Goal: Information Seeking & Learning: Learn about a topic

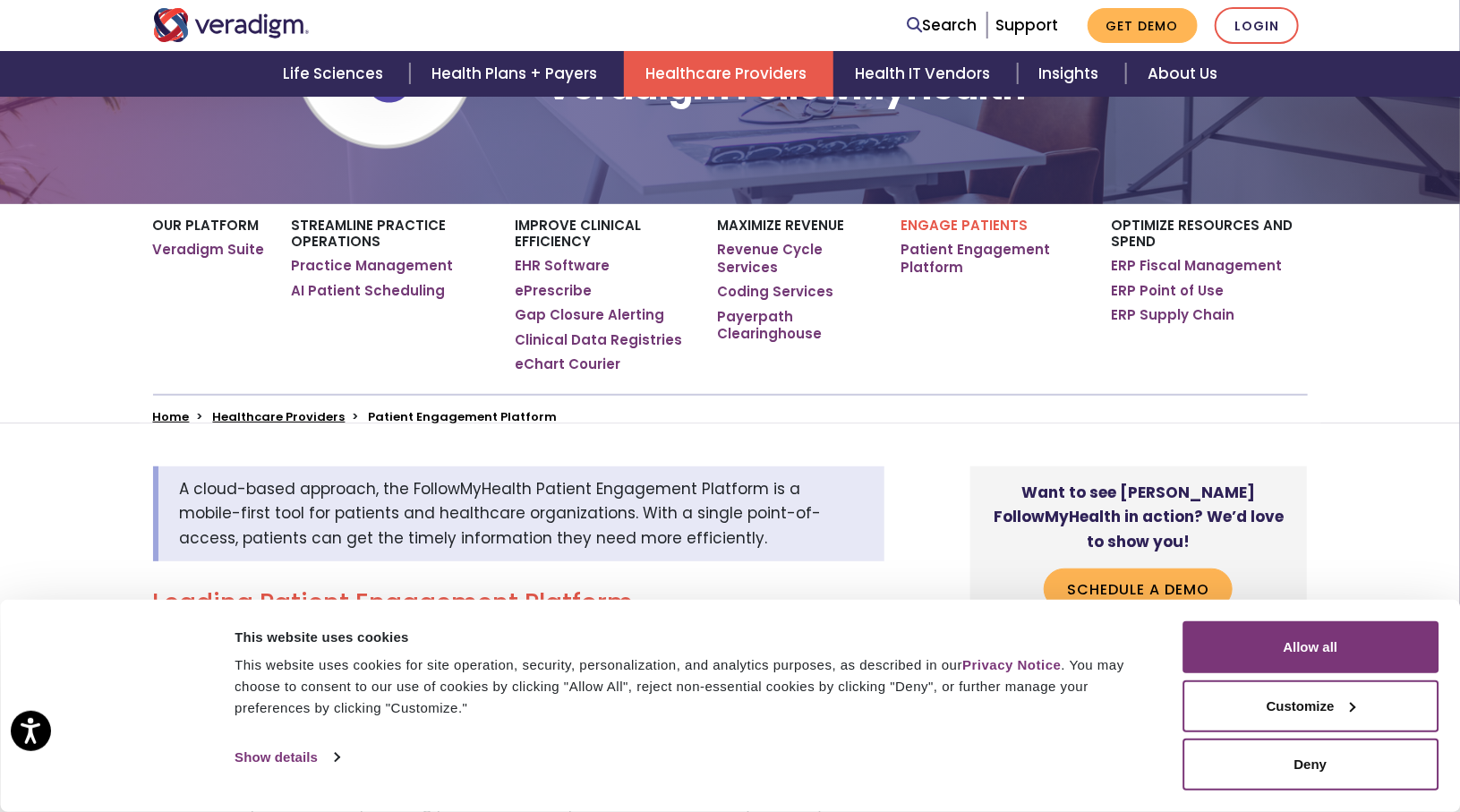
scroll to position [265, 0]
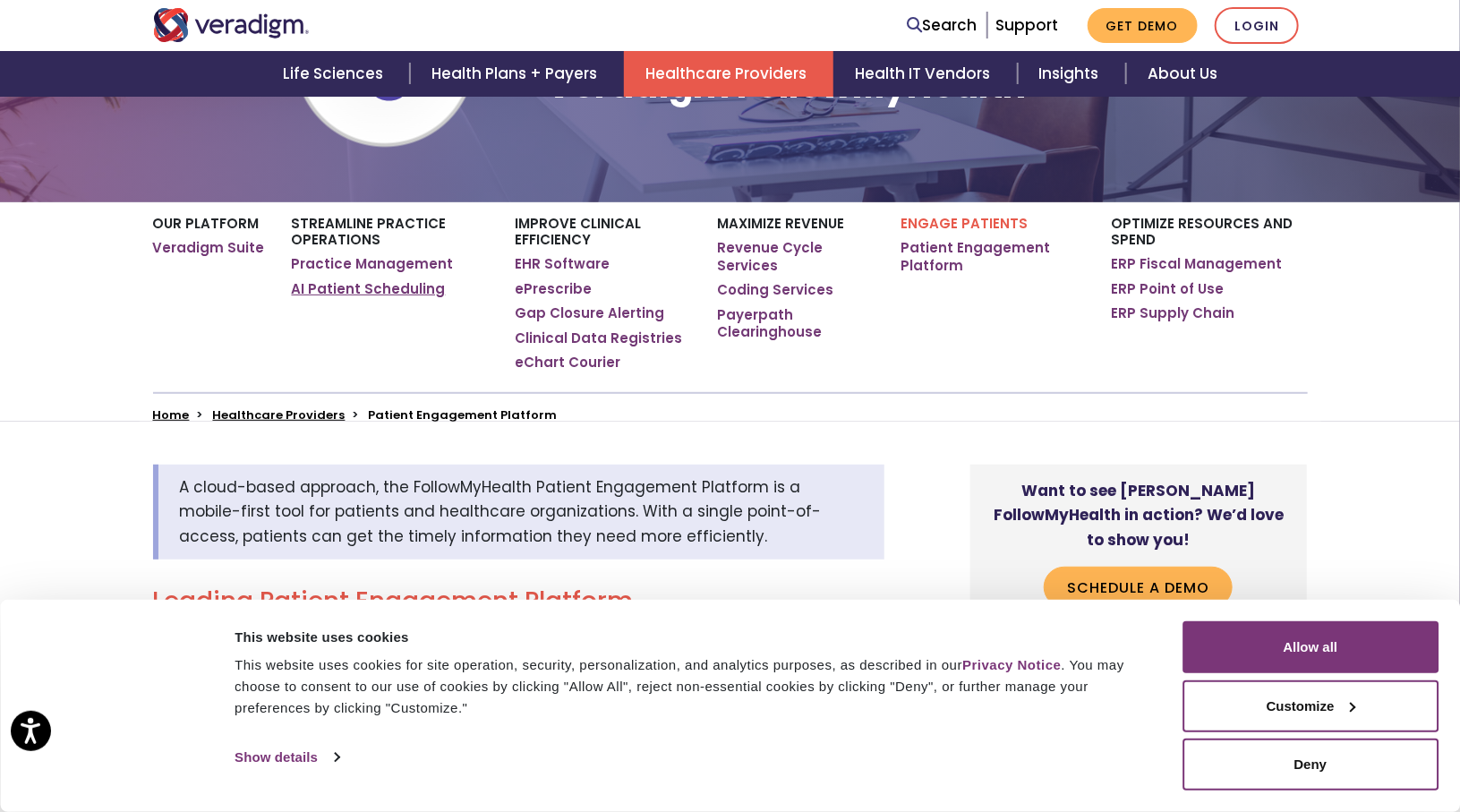
click at [355, 297] on link "AI Patient Scheduling" at bounding box center [368, 289] width 154 height 18
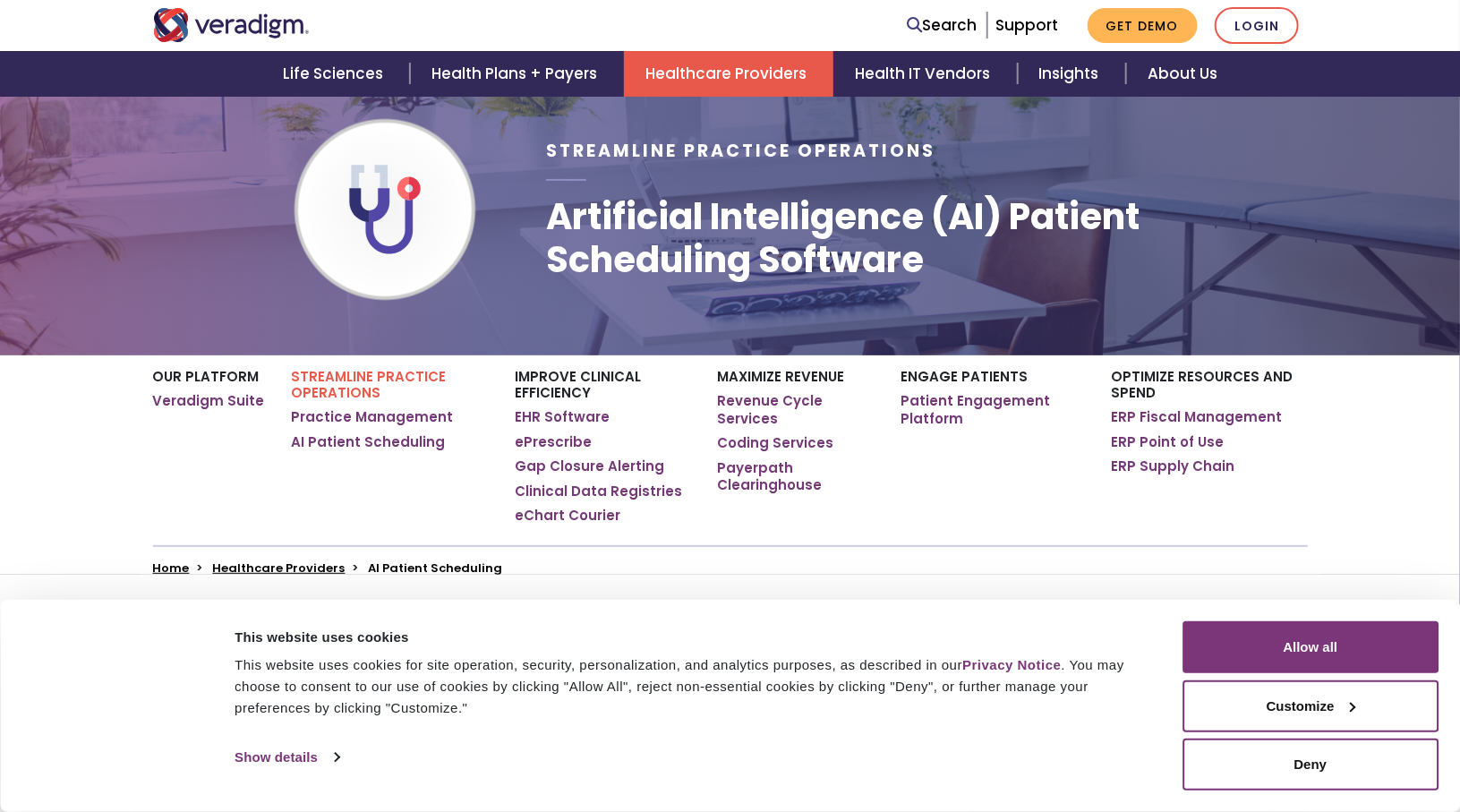
scroll to position [205, 0]
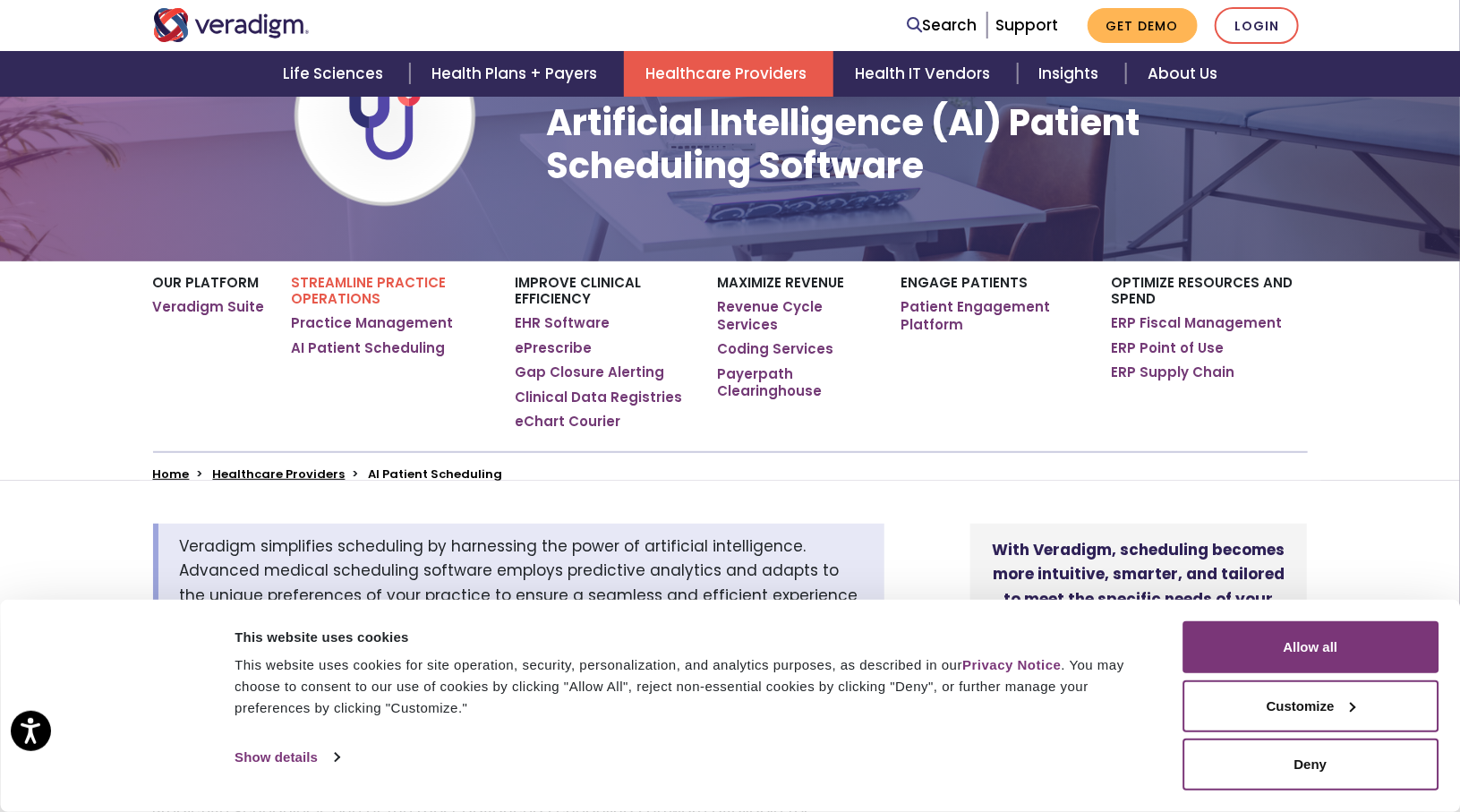
click at [996, 416] on div "Engage Patients Patient Engagement Platform" at bounding box center [993, 356] width 210 height 190
click at [857, 678] on div "This website uses cookies for site operation, security, personalization, and an…" at bounding box center [689, 687] width 908 height 65
click at [889, 374] on div "Engage Patients Patient Engagement Platform" at bounding box center [993, 356] width 210 height 190
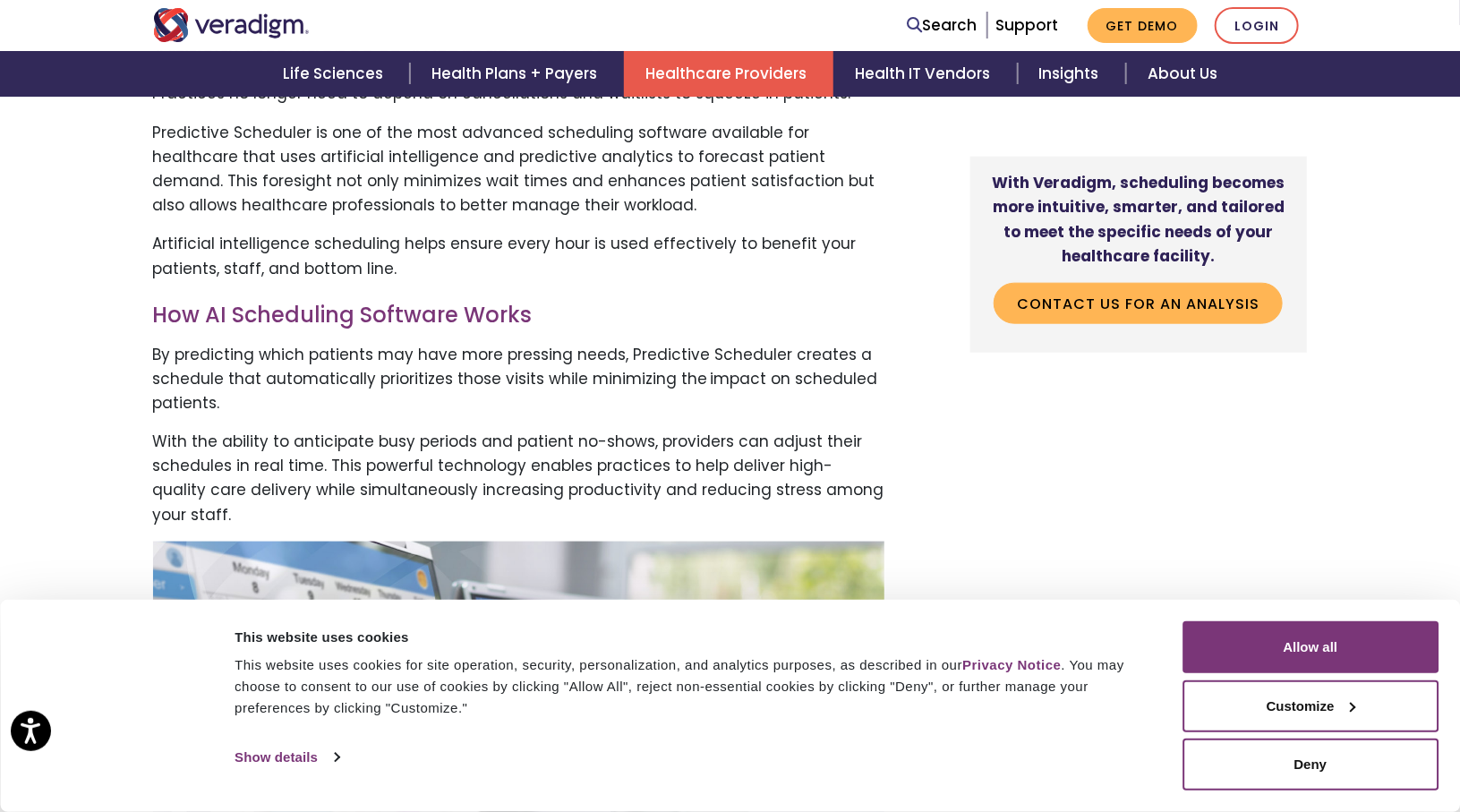
scroll to position [884, 0]
click at [1311, 651] on button "Allow all" at bounding box center [1311, 647] width 256 height 52
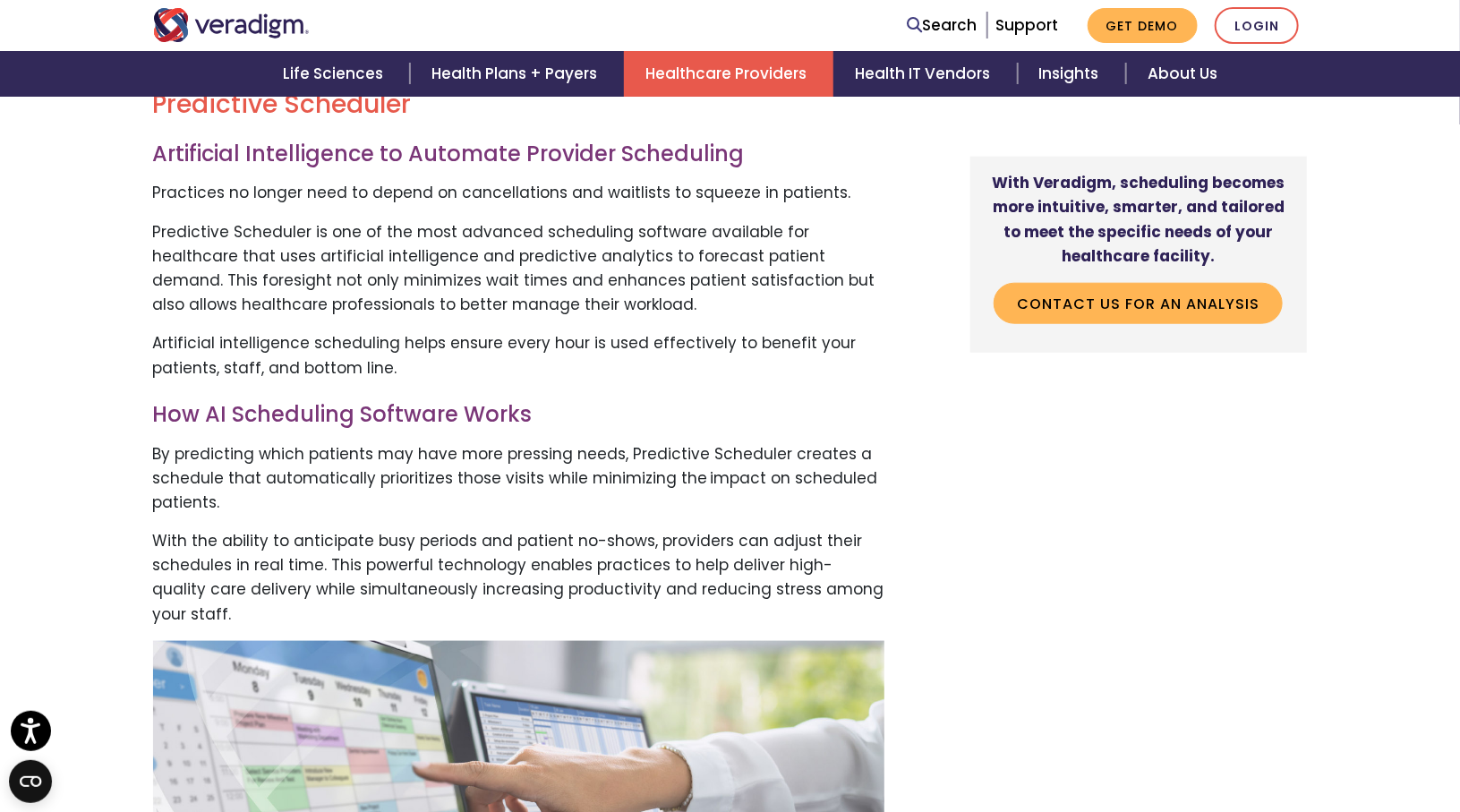
scroll to position [764, 0]
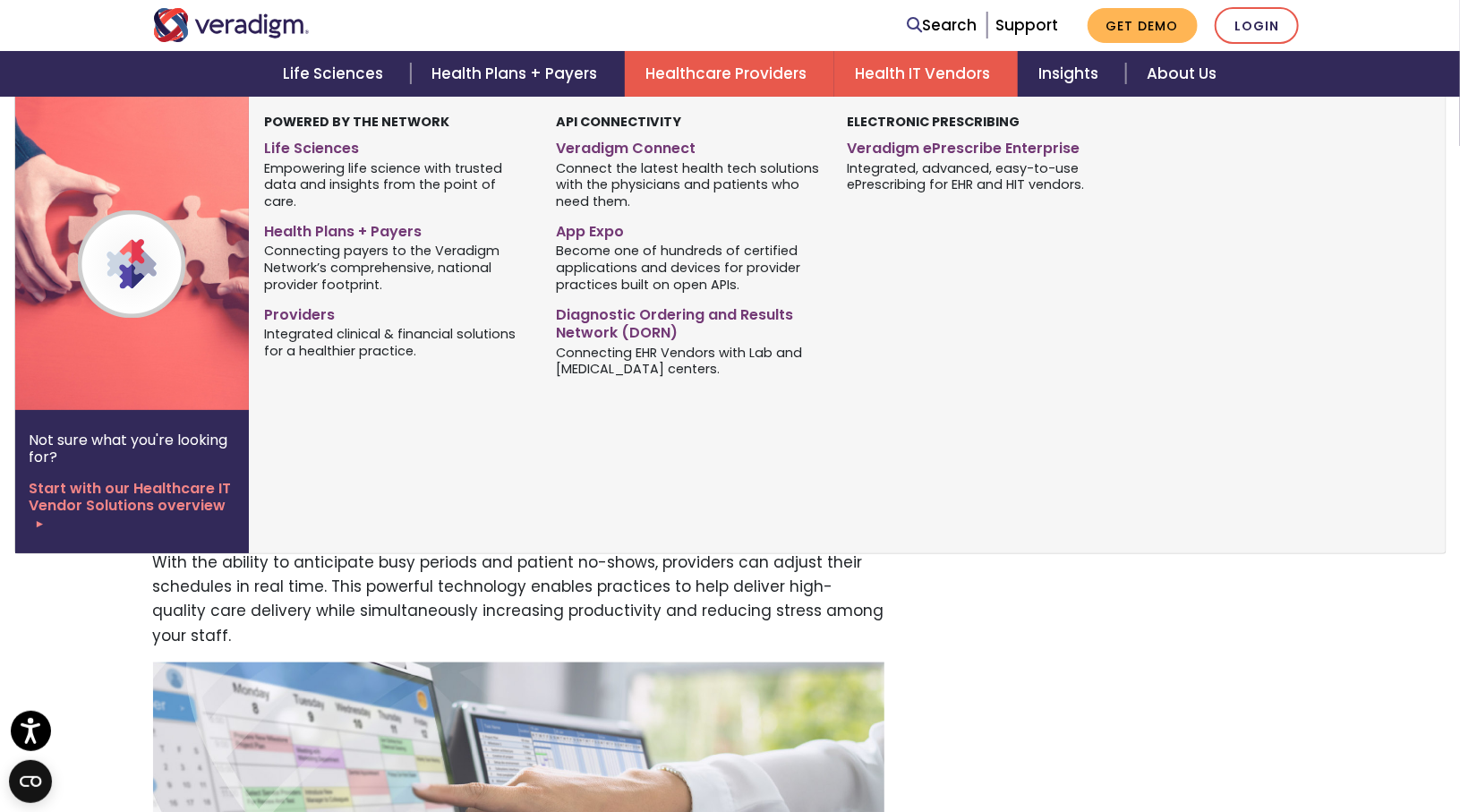
click at [912, 78] on link "Health IT Vendors" at bounding box center [927, 73] width 184 height 46
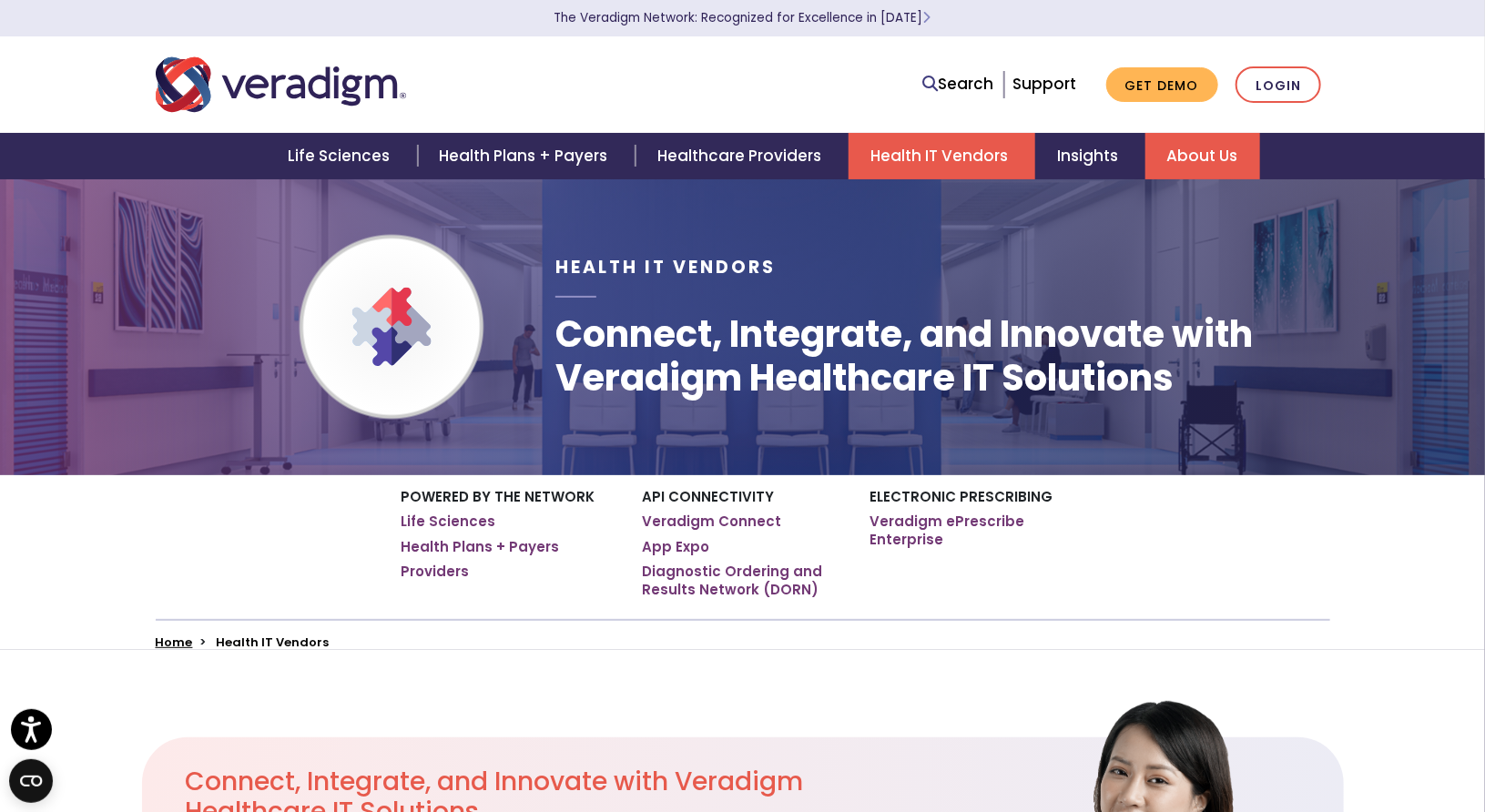
click at [1195, 146] on link "About Us" at bounding box center [1202, 156] width 114 height 47
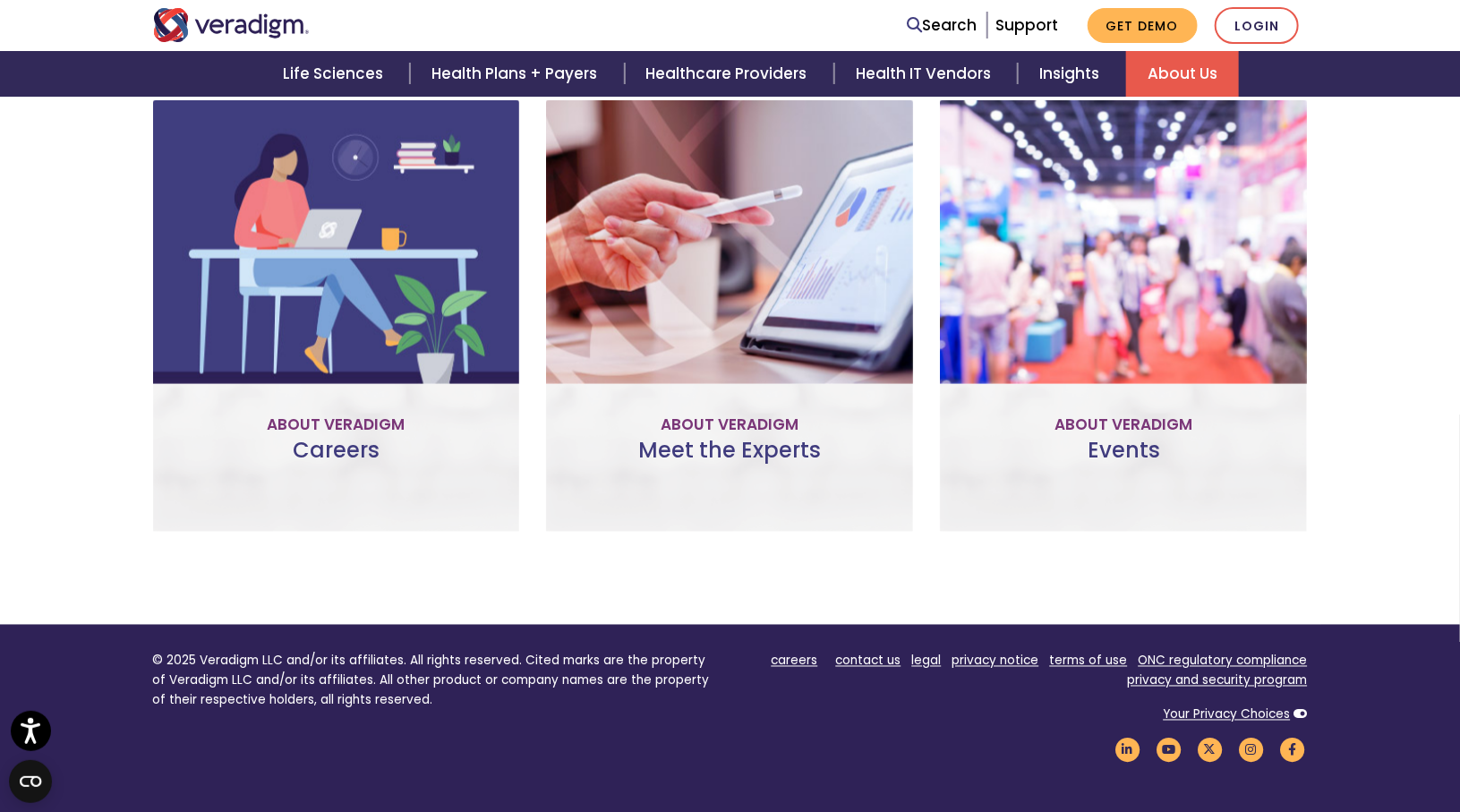
scroll to position [1176, 0]
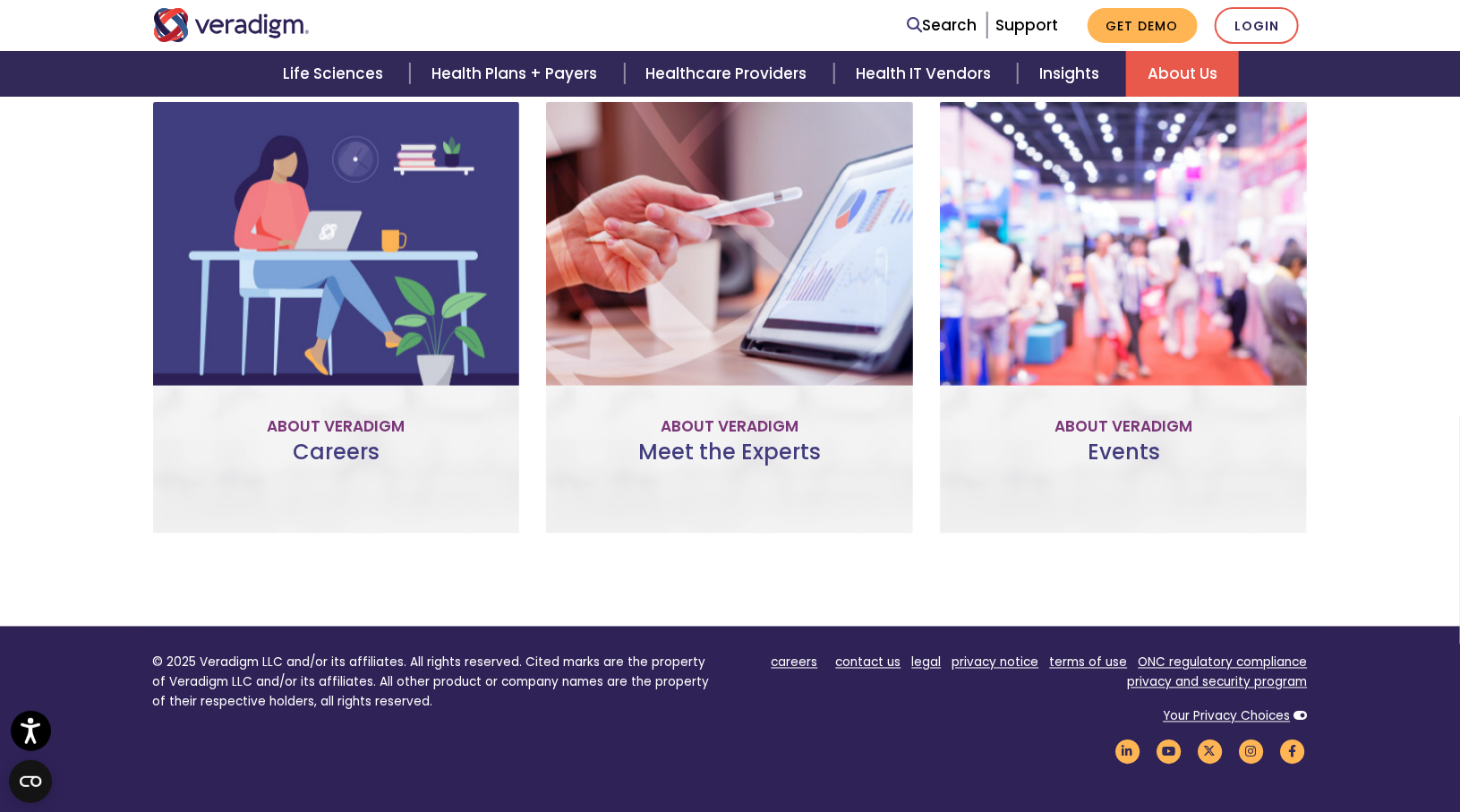
click at [711, 401] on link "Meet the Experts" at bounding box center [730, 385] width 189 height 41
